Goal: Communication & Community: Answer question/provide support

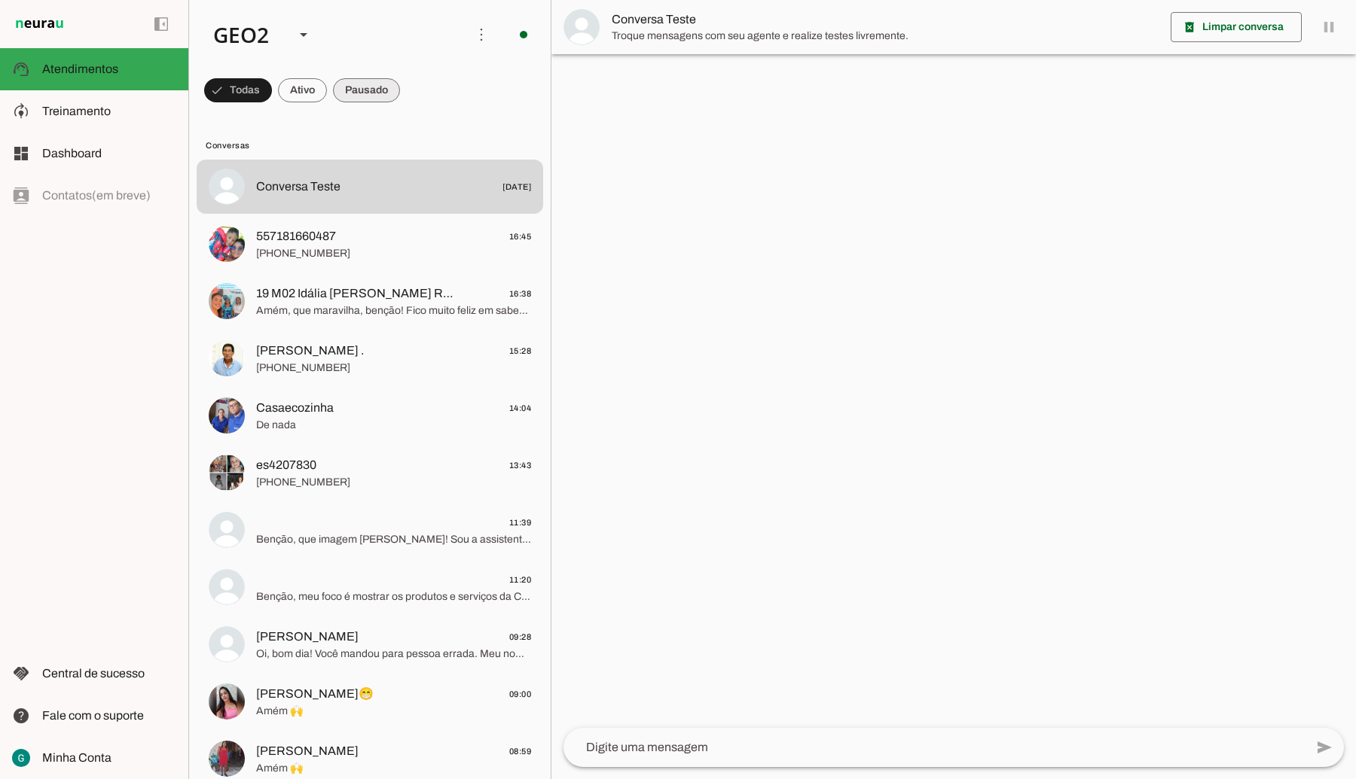
click at [368, 87] on span at bounding box center [366, 90] width 67 height 36
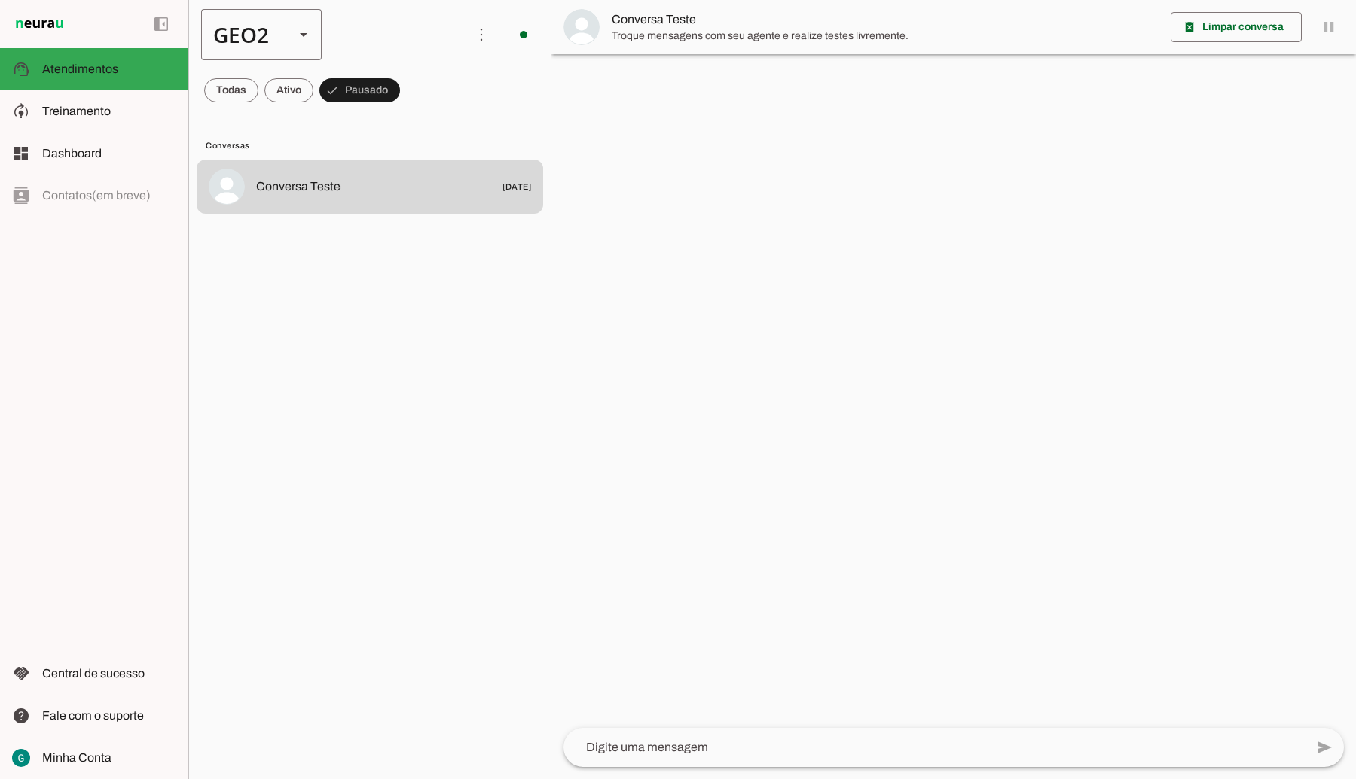
click at [272, 47] on div "GEO2" at bounding box center [241, 34] width 81 height 51
click at [414, 87] on slot at bounding box center [462, 96] width 96 height 18
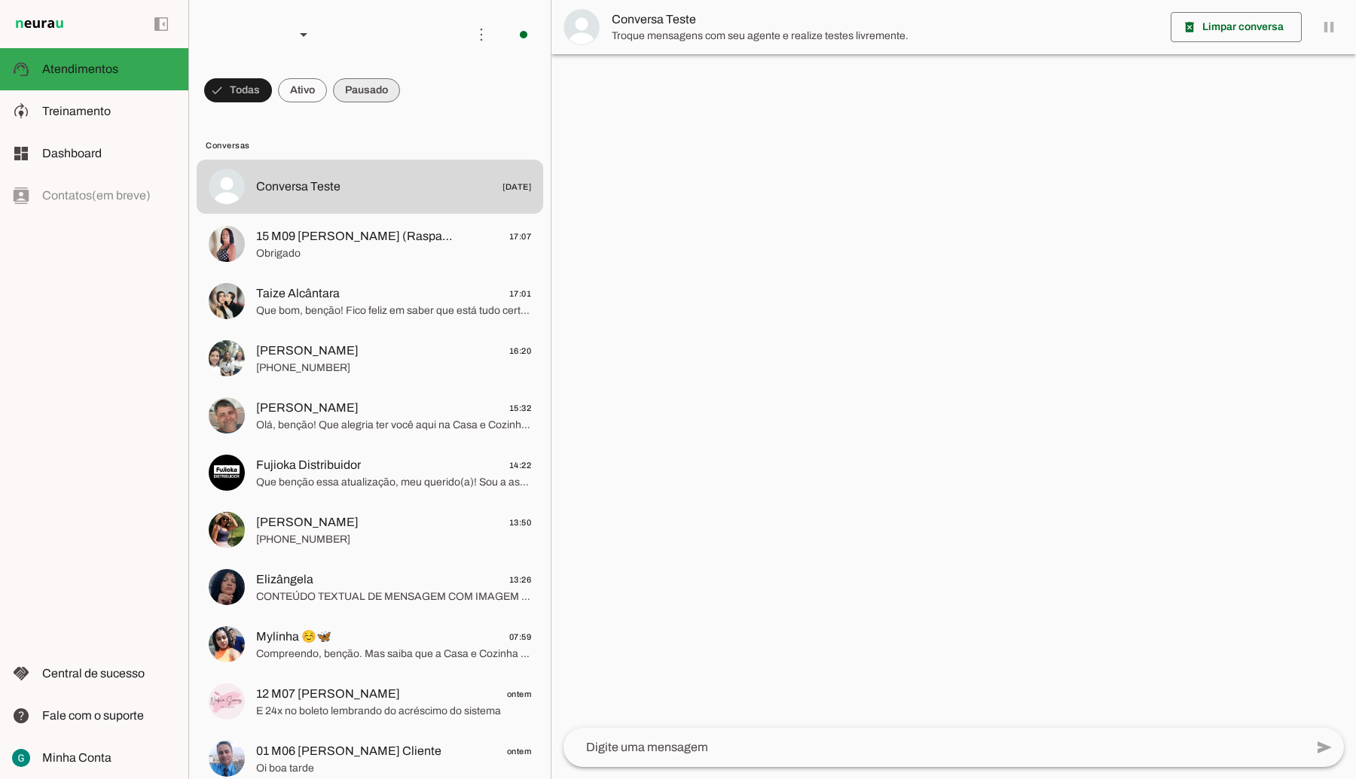
click at [367, 84] on span at bounding box center [366, 90] width 67 height 36
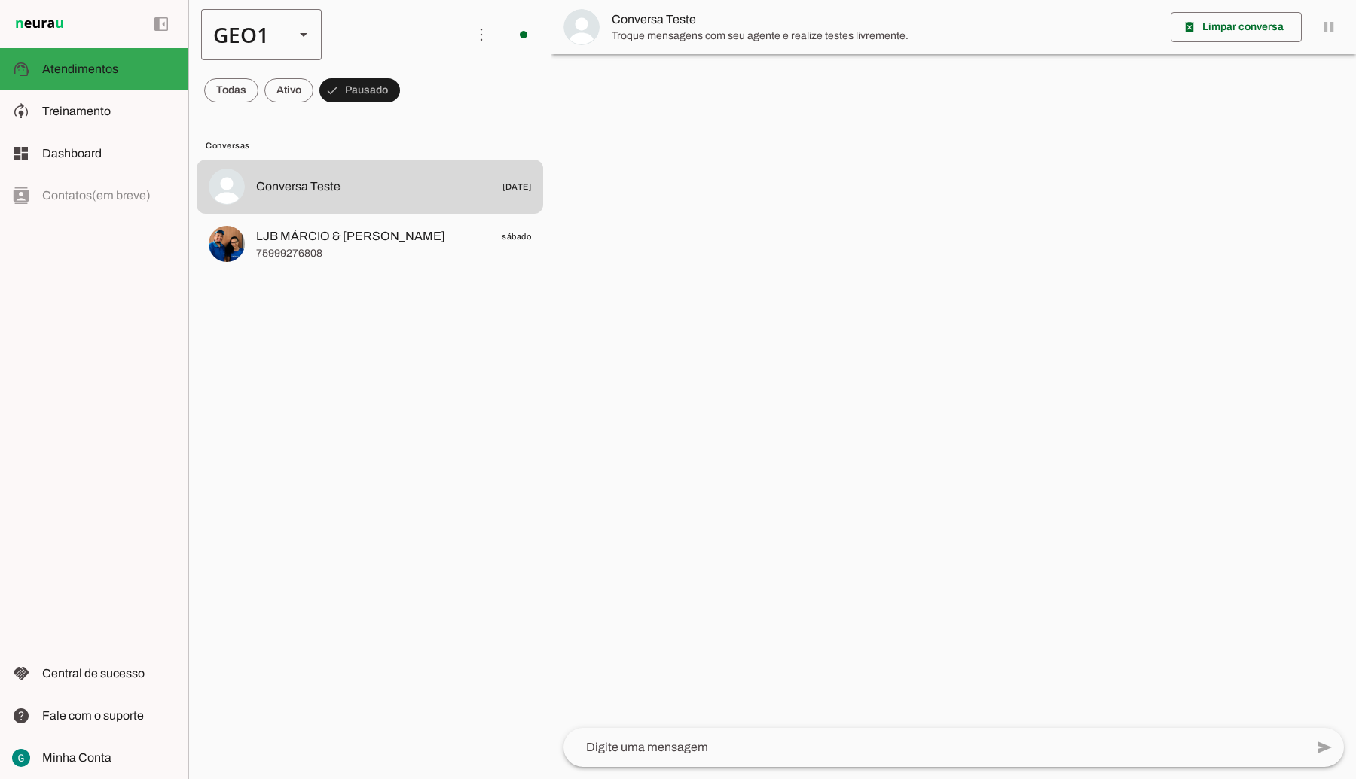
click at [264, 30] on div "GEO1" at bounding box center [241, 34] width 81 height 51
click at [402, 117] on md-item "GEO2" at bounding box center [462, 138] width 120 height 42
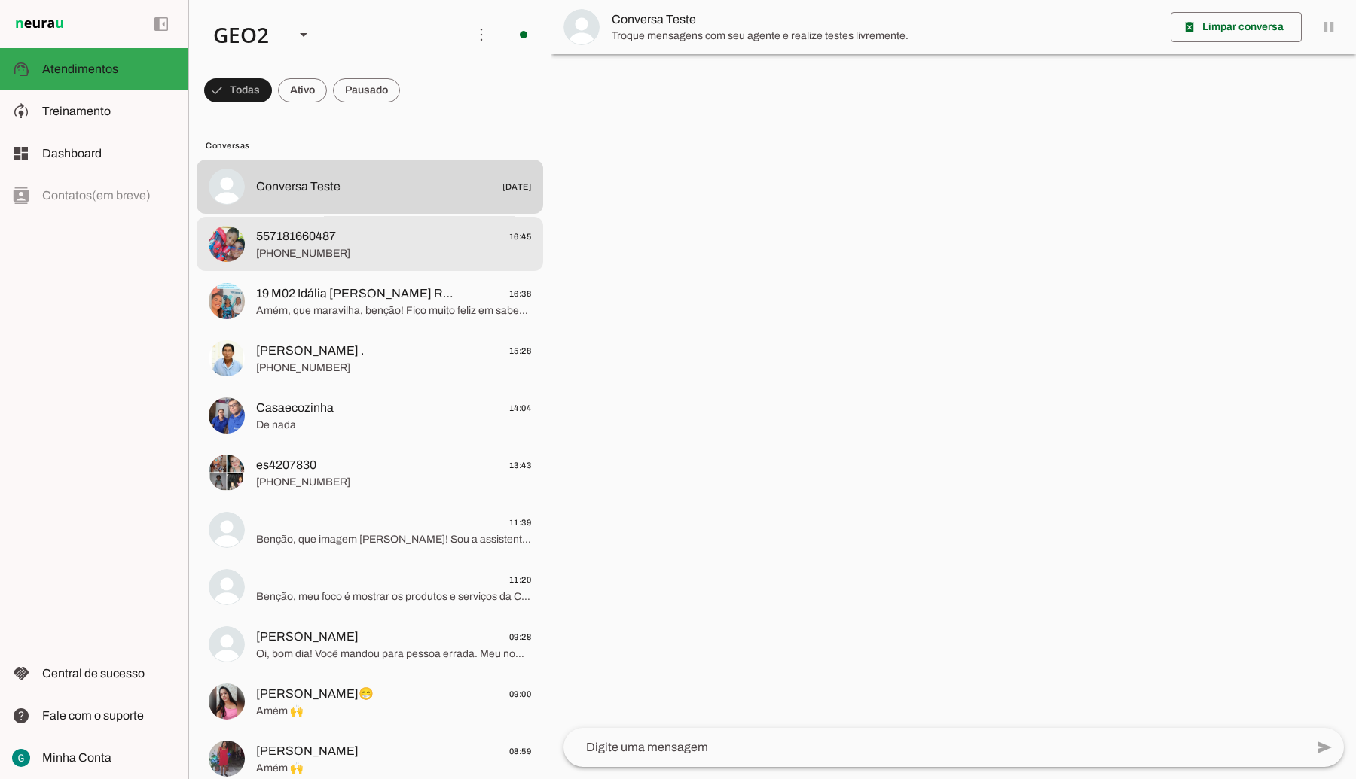
click at [343, 246] on span "[PHONE_NUMBER]" at bounding box center [393, 253] width 275 height 15
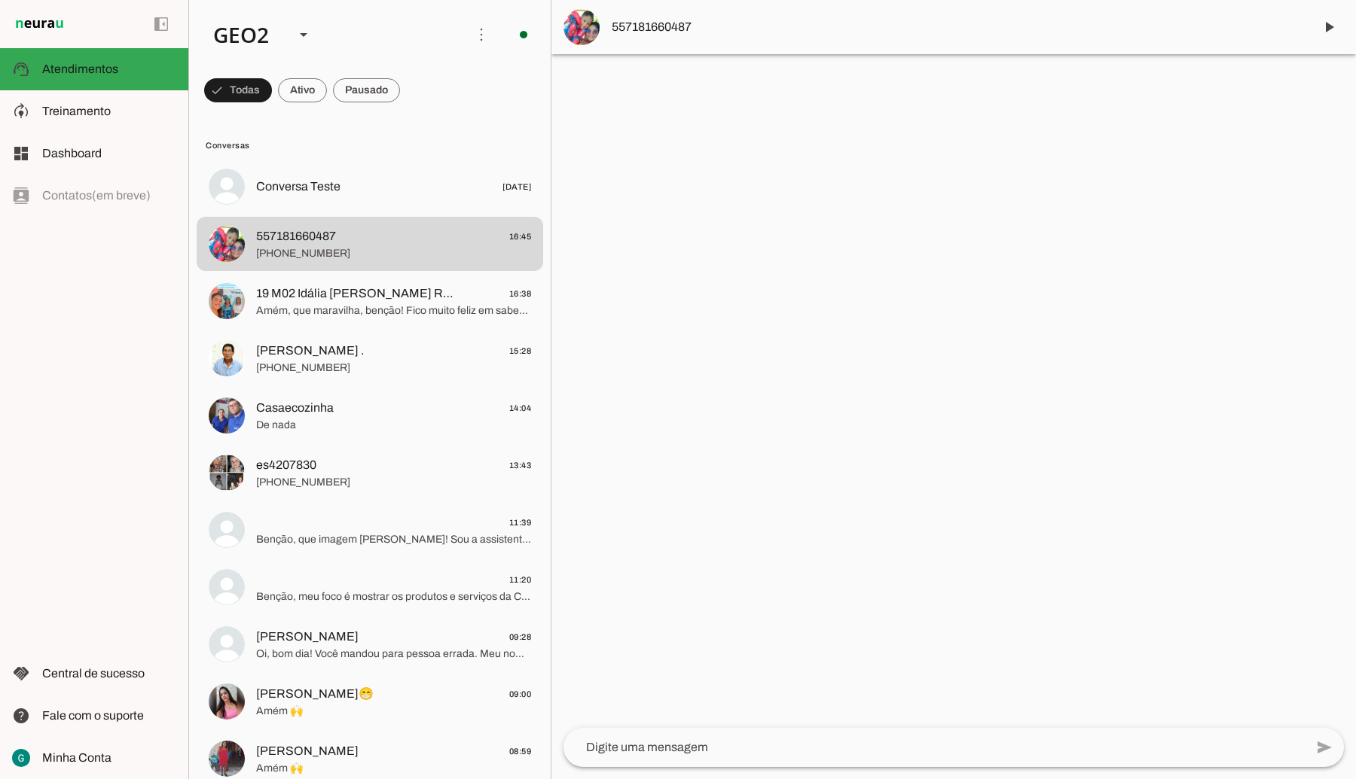
click at [680, 462] on div at bounding box center [953, 389] width 804 height 779
